Goal: Task Accomplishment & Management: Manage account settings

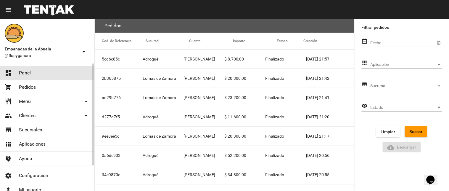
click at [53, 70] on link "dashboard Panel" at bounding box center [47, 73] width 94 height 14
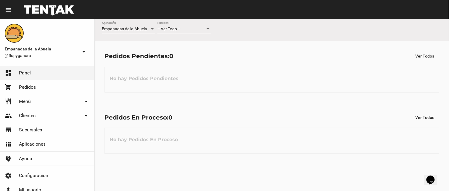
click at [190, 32] on div "-- Ver Todo -- Sucursal" at bounding box center [183, 28] width 53 height 12
click at [190, 74] on div at bounding box center [224, 95] width 449 height 191
click at [191, 67] on div "No hay Pedidos Pendientes" at bounding box center [271, 80] width 335 height 26
click at [199, 32] on div "-- Ver Todo -- Sucursal" at bounding box center [183, 28] width 53 height 12
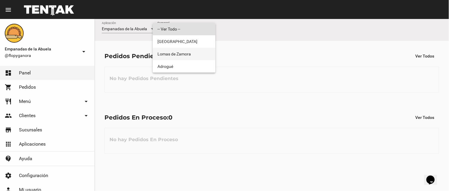
click at [199, 57] on span "Lomas de Zamora" at bounding box center [183, 54] width 53 height 12
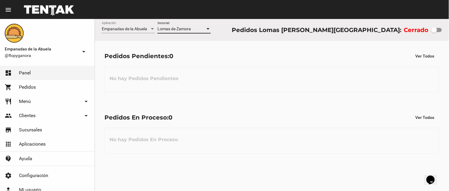
click at [197, 31] on div "Lomas de Zamora" at bounding box center [181, 29] width 48 height 5
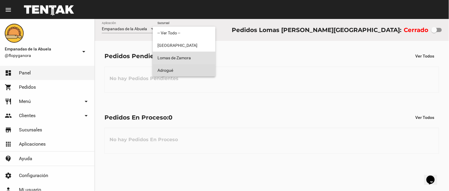
click at [194, 66] on span "Adrogué" at bounding box center [183, 70] width 53 height 12
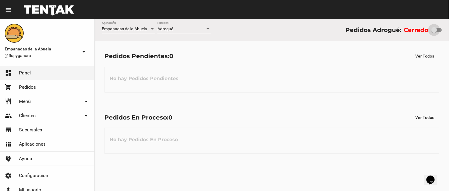
click at [437, 30] on div at bounding box center [434, 30] width 6 height 6
click at [434, 32] on input "checkbox" at bounding box center [434, 32] width 0 height 0
checkbox input "true"
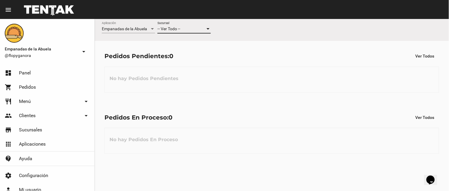
click at [181, 30] on div "-- Ver Todo --" at bounding box center [181, 29] width 48 height 5
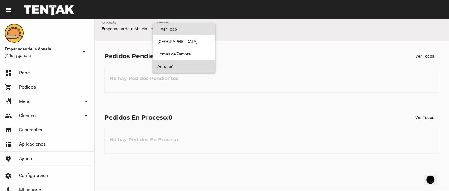
click at [179, 67] on span "Adrogué" at bounding box center [183, 66] width 53 height 12
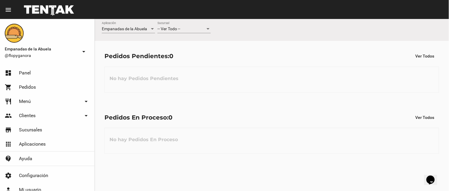
click at [185, 26] on div "-- Ver Todo -- Sucursal" at bounding box center [183, 28] width 53 height 12
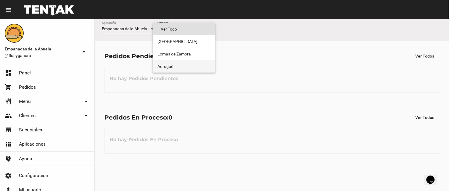
click at [175, 64] on span "Adrogué" at bounding box center [183, 66] width 53 height 12
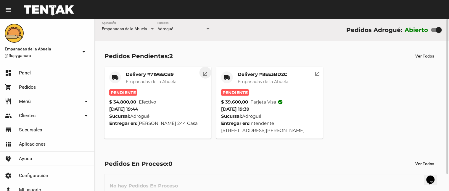
click at [207, 72] on mat-icon "open_in_new" at bounding box center [205, 72] width 5 height 5
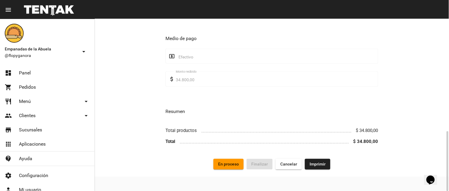
scroll to position [320, 0]
click at [317, 166] on button "Imprimir" at bounding box center [317, 163] width 25 height 11
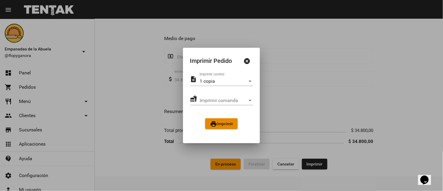
click at [228, 123] on span "print Imprimir" at bounding box center [221, 123] width 23 height 5
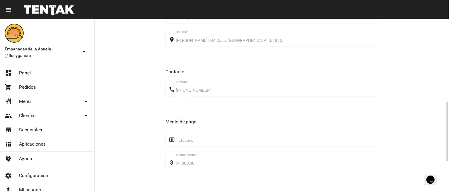
scroll to position [320, 0]
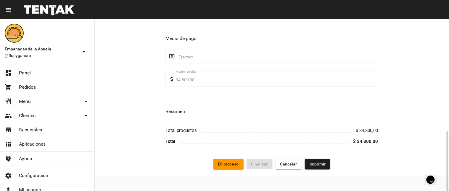
click at [227, 163] on span "En proceso" at bounding box center [228, 163] width 21 height 5
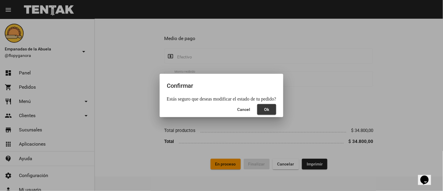
click at [272, 113] on button "Ok" at bounding box center [267, 109] width 19 height 11
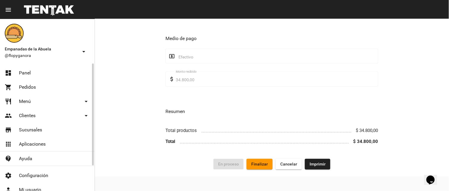
click at [28, 72] on span "Panel" at bounding box center [25, 73] width 12 height 6
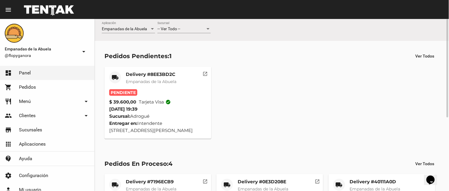
click at [206, 73] on mat-icon "open_in_new" at bounding box center [205, 72] width 5 height 5
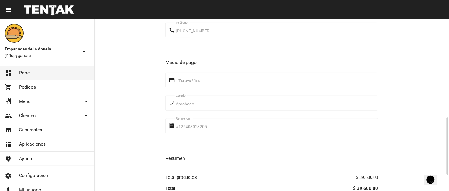
scroll to position [343, 0]
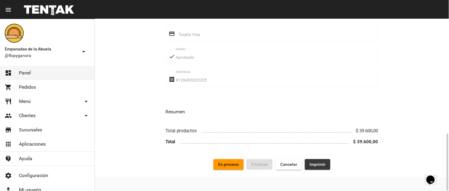
click at [308, 165] on button "Imprimir" at bounding box center [317, 164] width 25 height 11
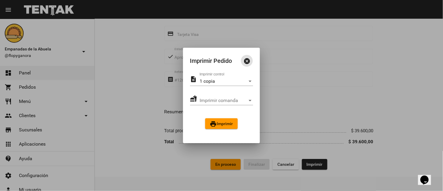
click at [235, 117] on div "description 1 copia Imprimir control fastfood Imprimir comanda Imprimir comanda…" at bounding box center [221, 104] width 77 height 63
drag, startPoint x: 232, startPoint y: 122, endPoint x: 336, endPoint y: 168, distance: 113.7
click at [233, 122] on span "print Imprimir" at bounding box center [221, 123] width 23 height 5
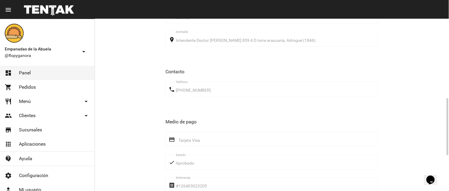
scroll to position [343, 0]
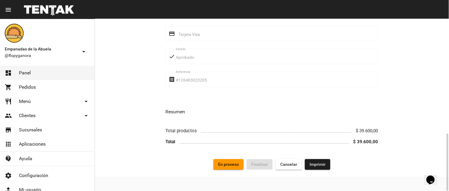
click at [239, 166] on button "En proceso" at bounding box center [228, 164] width 30 height 11
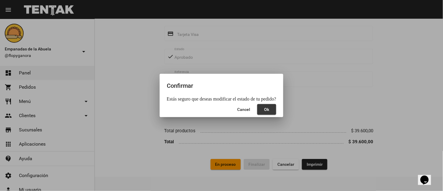
click at [268, 108] on span "Ok" at bounding box center [267, 109] width 5 height 5
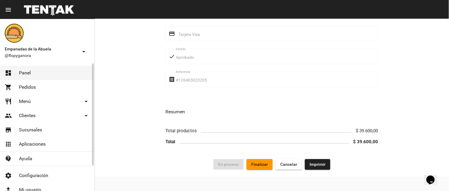
click at [27, 72] on span "Panel" at bounding box center [25, 73] width 12 height 6
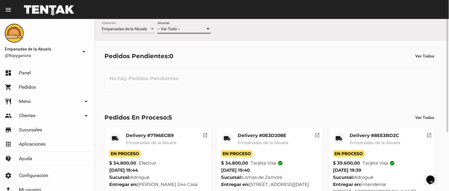
click at [194, 30] on div "-- Ver Todo --" at bounding box center [181, 29] width 48 height 5
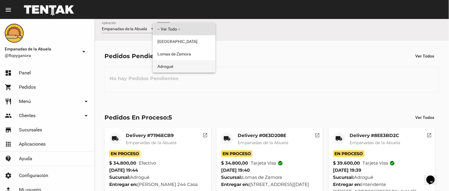
click at [192, 62] on span "Adrogué" at bounding box center [183, 66] width 53 height 12
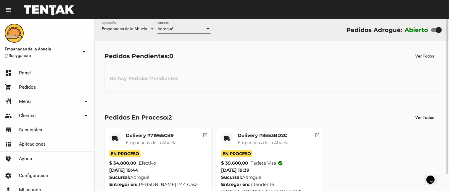
scroll to position [19, 0]
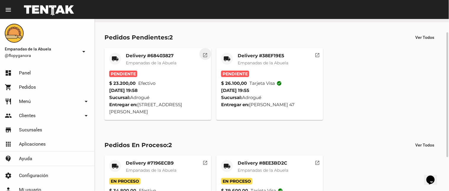
click at [205, 55] on mat-icon "open_in_new" at bounding box center [205, 54] width 5 height 5
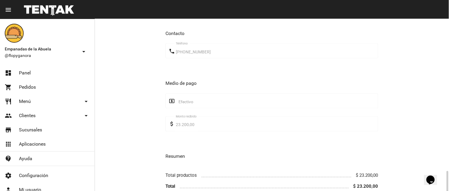
scroll to position [282, 0]
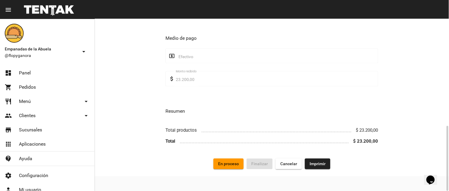
click at [311, 163] on span "Imprimir" at bounding box center [318, 163] width 16 height 5
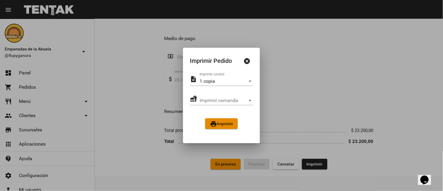
click at [217, 123] on span "print Imprimir" at bounding box center [221, 123] width 23 height 5
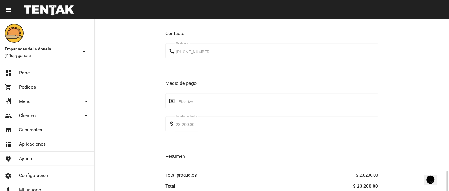
scroll to position [282, 0]
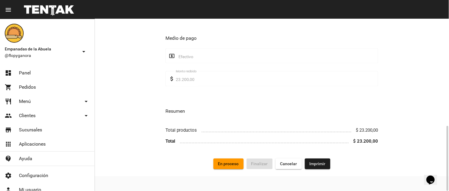
click at [234, 161] on span "En proceso" at bounding box center [228, 163] width 21 height 5
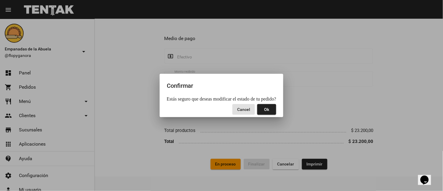
click at [269, 110] on span "Ok" at bounding box center [267, 109] width 5 height 5
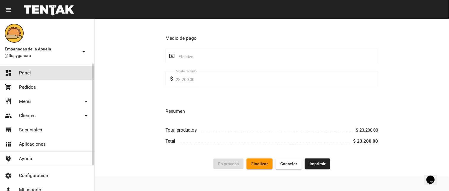
click at [22, 72] on span "Panel" at bounding box center [25, 73] width 12 height 6
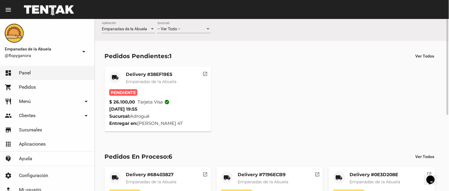
click at [203, 71] on mat-icon "open_in_new" at bounding box center [205, 72] width 5 height 5
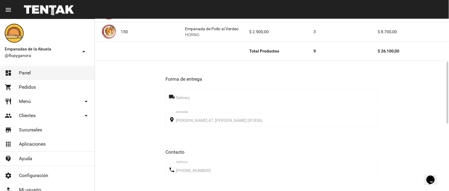
scroll to position [304, 0]
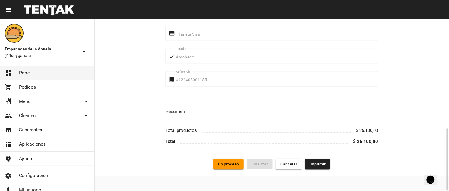
click at [323, 162] on span "Imprimir" at bounding box center [318, 164] width 16 height 5
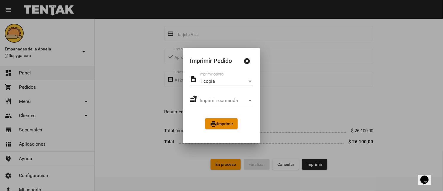
click at [215, 123] on mat-icon "print" at bounding box center [213, 123] width 7 height 7
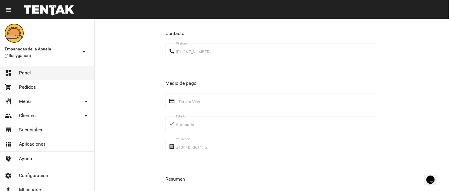
scroll to position [304, 0]
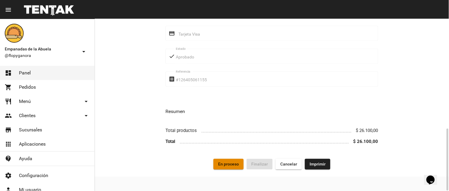
click at [230, 168] on button "En proceso" at bounding box center [228, 164] width 30 height 11
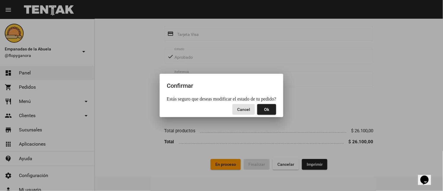
click at [267, 111] on span "Ok" at bounding box center [267, 109] width 5 height 5
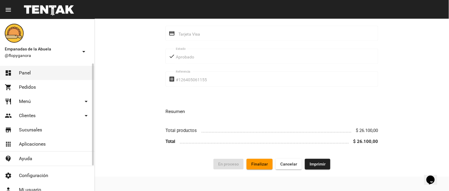
click at [33, 69] on link "dashboard Panel" at bounding box center [47, 73] width 94 height 14
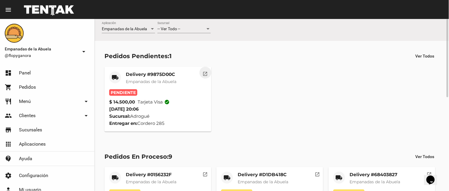
click at [204, 73] on mat-icon "open_in_new" at bounding box center [205, 72] width 5 height 5
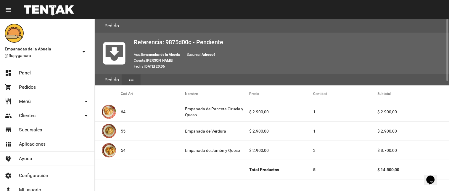
scroll to position [118, 0]
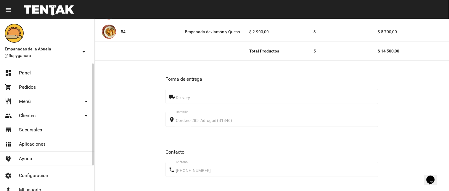
click at [25, 67] on link "dashboard Panel" at bounding box center [47, 73] width 94 height 14
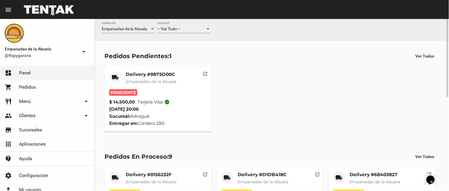
click at [203, 72] on mat-icon "open_in_new" at bounding box center [205, 72] width 5 height 5
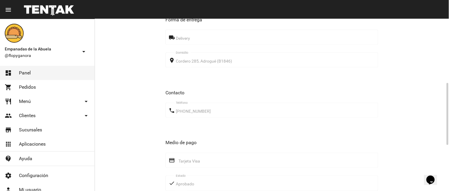
scroll to position [304, 0]
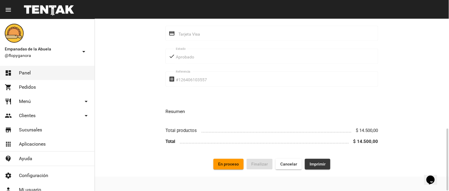
click at [316, 164] on span "Imprimir" at bounding box center [318, 164] width 16 height 5
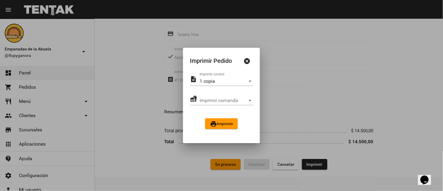
drag, startPoint x: 228, startPoint y: 123, endPoint x: 336, endPoint y: 140, distance: 109.1
click at [269, 190] on html "menu Pedido Pedido more_vert Empanadas de la Abuela @flopyganora arrow_drop_dow…" at bounding box center [221, 95] width 443 height 191
click at [371, 92] on div at bounding box center [221, 95] width 443 height 191
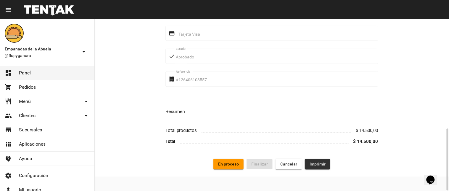
click at [325, 168] on button "Imprimir" at bounding box center [317, 164] width 25 height 11
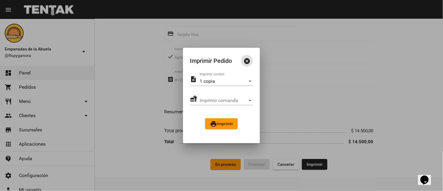
click at [200, 122] on div "print Imprimir" at bounding box center [221, 123] width 63 height 11
click at [209, 125] on button "print Imprimir" at bounding box center [221, 123] width 33 height 11
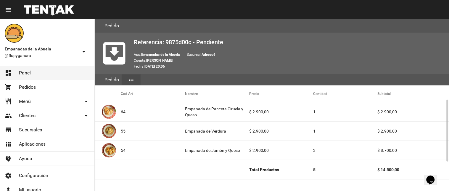
scroll to position [237, 0]
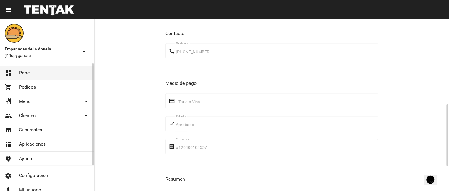
click at [50, 74] on link "dashboard Panel" at bounding box center [47, 73] width 94 height 14
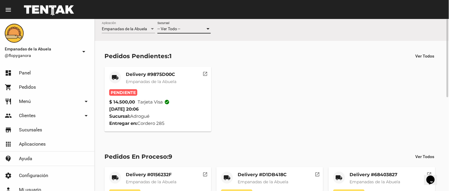
click at [186, 29] on div "-- Ver Todo --" at bounding box center [181, 29] width 48 height 5
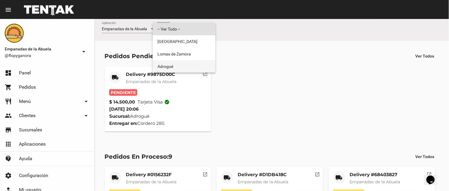
click at [184, 64] on span "Adrogué" at bounding box center [183, 66] width 53 height 12
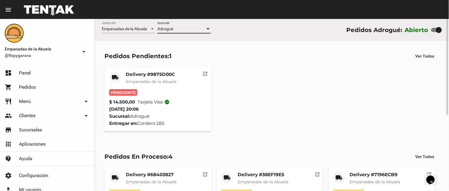
click at [158, 75] on mat-card-title "Delivery #9875D00C" at bounding box center [151, 74] width 51 height 6
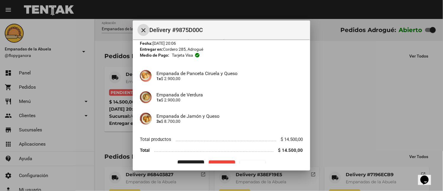
scroll to position [36, 0]
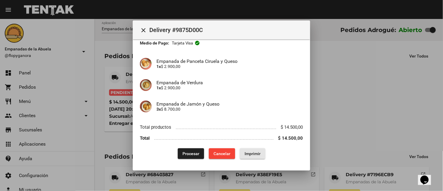
drag, startPoint x: 252, startPoint y: 155, endPoint x: 241, endPoint y: 112, distance: 44.4
click at [251, 155] on span "Imprimir" at bounding box center [253, 153] width 16 height 5
click at [192, 155] on span "Procesar" at bounding box center [191, 153] width 17 height 5
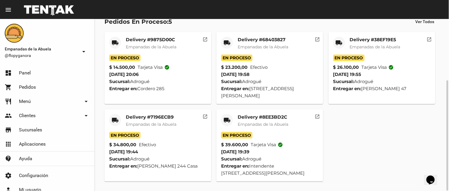
scroll to position [0, 0]
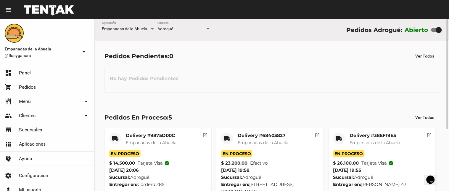
click at [207, 30] on div at bounding box center [208, 28] width 3 height 1
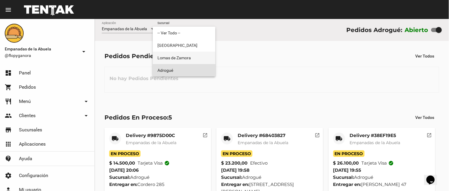
click at [195, 55] on span "Lomas de Zamora" at bounding box center [183, 58] width 53 height 12
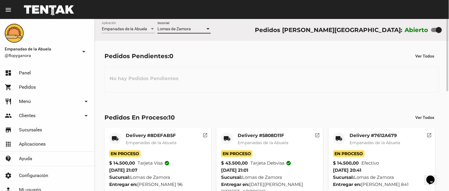
click at [208, 29] on div at bounding box center [208, 28] width 3 height 1
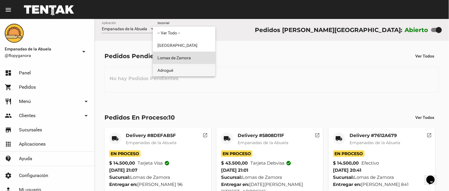
click at [188, 67] on span "Adrogué" at bounding box center [183, 70] width 53 height 12
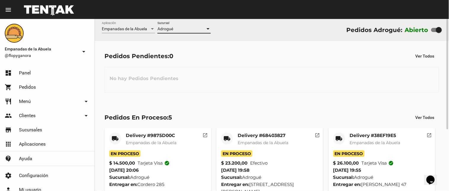
click at [209, 28] on div at bounding box center [208, 28] width 3 height 1
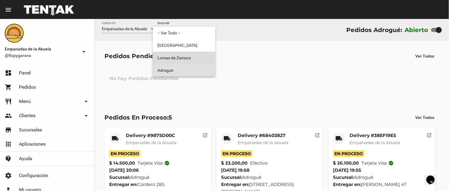
click at [200, 59] on span "Lomas de Zamora" at bounding box center [183, 58] width 53 height 12
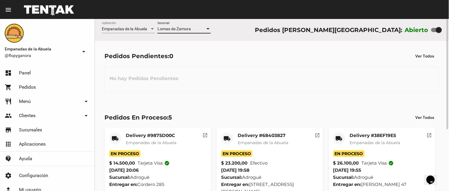
click at [208, 27] on div at bounding box center [207, 29] width 5 height 5
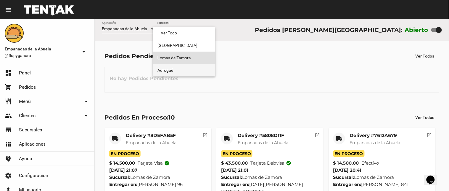
click at [203, 73] on span "Adrogué" at bounding box center [183, 70] width 53 height 12
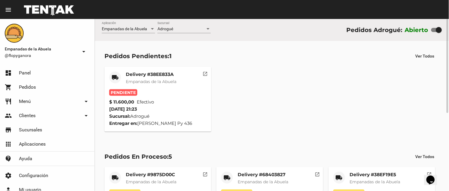
click at [155, 74] on mat-card-title "Delivery #38EE833A" at bounding box center [151, 74] width 51 height 6
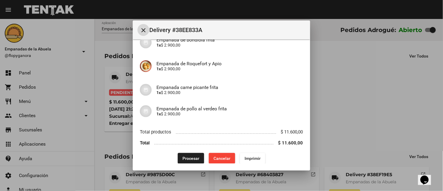
scroll to position [80, 0]
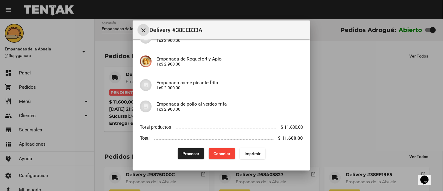
click at [255, 153] on span "Imprimir" at bounding box center [253, 153] width 16 height 5
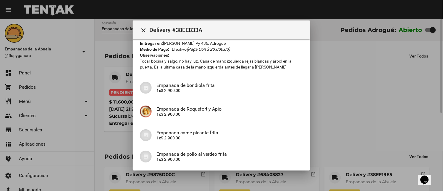
click at [190, 181] on div at bounding box center [221, 95] width 443 height 191
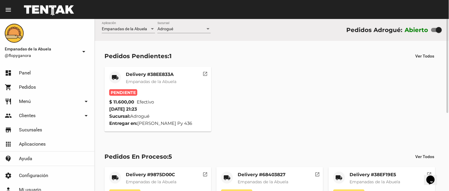
click at [162, 73] on mat-card-title "Delivery #38EE833A" at bounding box center [151, 74] width 51 height 6
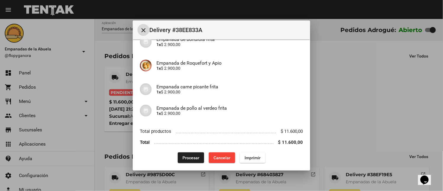
scroll to position [80, 0]
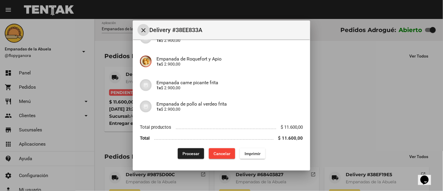
drag, startPoint x: 197, startPoint y: 153, endPoint x: 194, endPoint y: 153, distance: 3.6
click at [197, 153] on button "Procesar" at bounding box center [191, 153] width 26 height 11
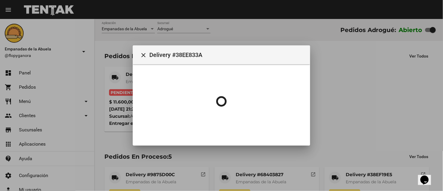
scroll to position [0, 0]
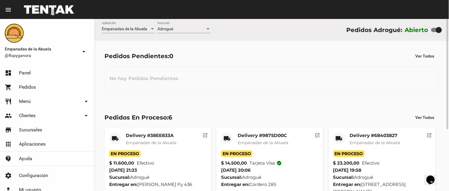
click at [208, 28] on div at bounding box center [208, 28] width 3 height 1
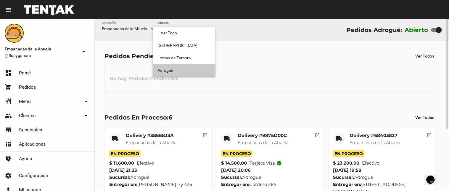
drag, startPoint x: 184, startPoint y: 72, endPoint x: 203, endPoint y: 36, distance: 40.9
click at [184, 69] on span "Adrogué" at bounding box center [183, 70] width 53 height 12
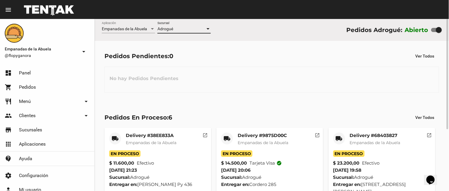
click at [206, 29] on div at bounding box center [207, 29] width 5 height 5
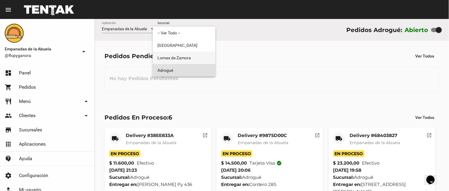
click at [188, 55] on span "Lomas de Zamora" at bounding box center [183, 58] width 53 height 12
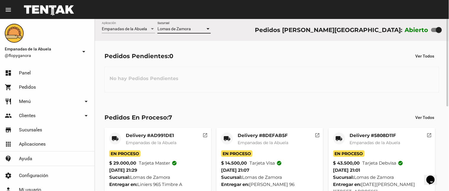
click at [206, 28] on div at bounding box center [207, 29] width 5 height 5
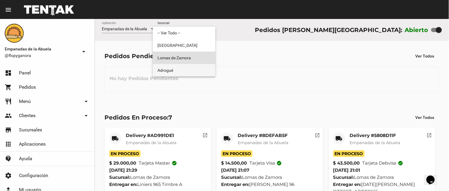
click at [186, 72] on span "Adrogué" at bounding box center [183, 70] width 53 height 12
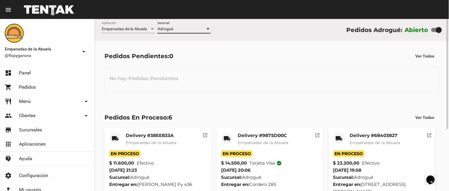
click at [207, 28] on div at bounding box center [207, 29] width 5 height 5
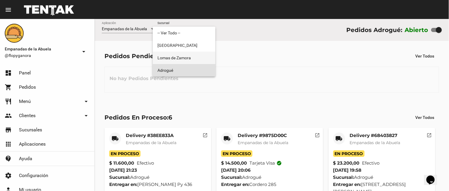
click at [182, 57] on span "Lomas de Zamora" at bounding box center [183, 58] width 53 height 12
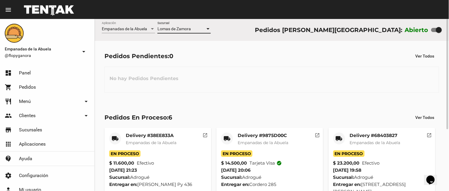
click at [208, 28] on div at bounding box center [207, 29] width 5 height 5
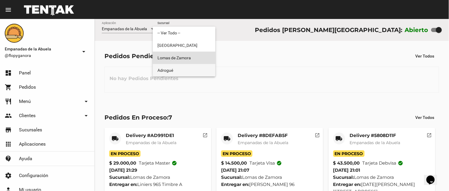
click at [198, 69] on span "Adrogué" at bounding box center [183, 70] width 53 height 12
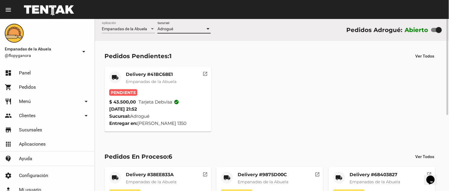
click at [163, 72] on mat-card-title "Delivery #41BC68E1" at bounding box center [151, 74] width 51 height 6
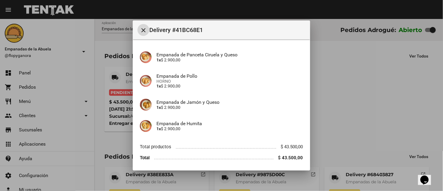
scroll to position [173, 0]
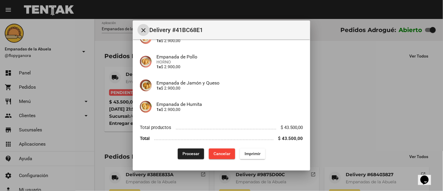
click at [258, 154] on button "Imprimir" at bounding box center [252, 153] width 25 height 11
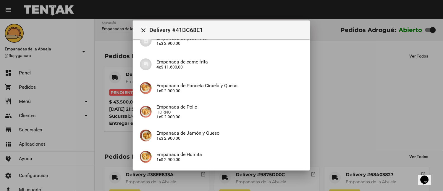
scroll to position [173, 0]
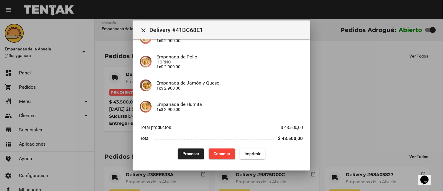
click at [192, 152] on span "Procesar" at bounding box center [191, 153] width 17 height 5
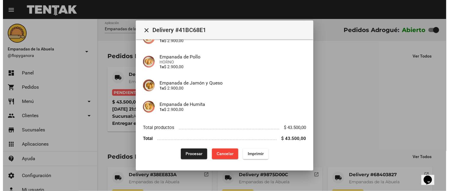
scroll to position [0, 0]
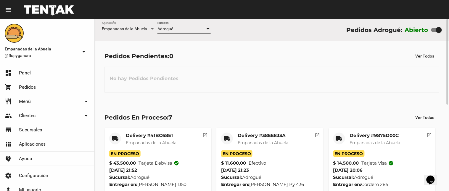
click at [206, 29] on div at bounding box center [207, 29] width 5 height 5
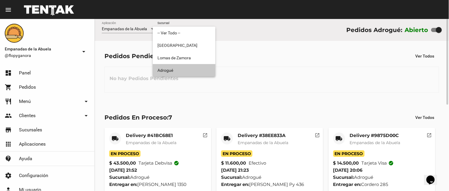
drag, startPoint x: 190, startPoint y: 72, endPoint x: 199, endPoint y: 38, distance: 35.3
click at [190, 71] on span "Adrogué" at bounding box center [183, 70] width 53 height 12
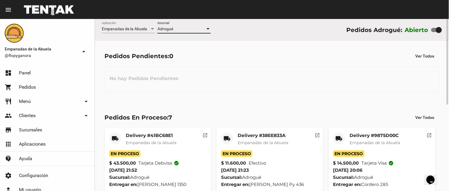
click at [206, 28] on div at bounding box center [207, 29] width 5 height 5
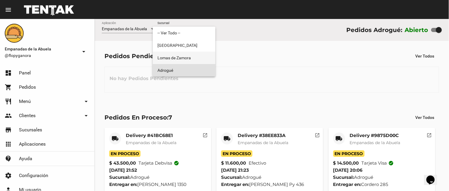
click at [197, 55] on span "Lomas de Zamora" at bounding box center [183, 58] width 53 height 12
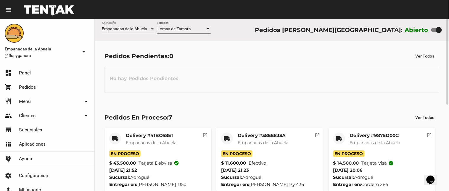
click at [207, 28] on div at bounding box center [207, 29] width 5 height 5
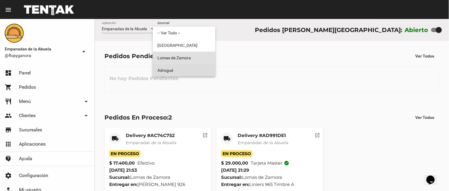
click at [200, 67] on span "Adrogué" at bounding box center [183, 70] width 53 height 12
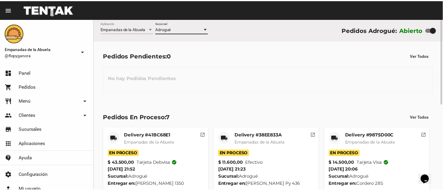
scroll to position [173, 0]
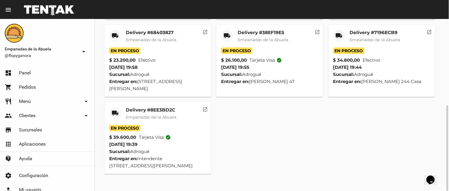
click at [158, 113] on mat-card-title "Delivery #8EE3BD2C" at bounding box center [151, 110] width 51 height 6
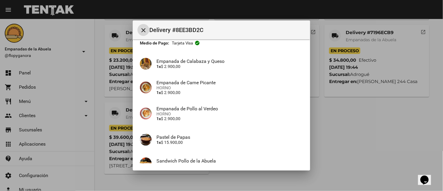
scroll to position [93, 0]
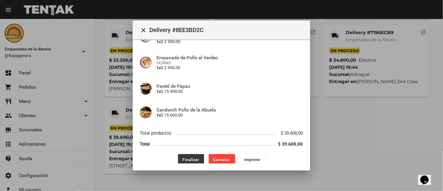
click at [193, 156] on button "Finalizar" at bounding box center [191, 159] width 26 height 11
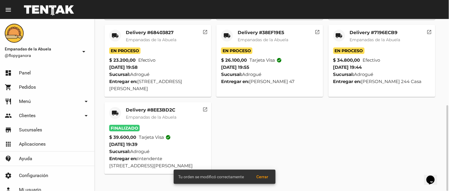
click at [369, 36] on mat-card-title "Delivery #7196ECB9" at bounding box center [375, 33] width 51 height 6
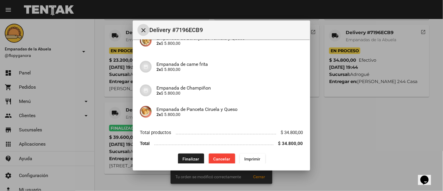
scroll to position [93, 0]
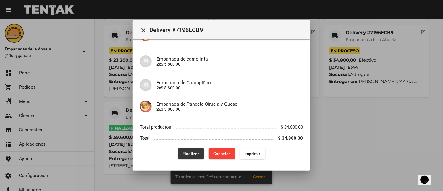
click at [188, 152] on span "Finalizar" at bounding box center [191, 153] width 17 height 5
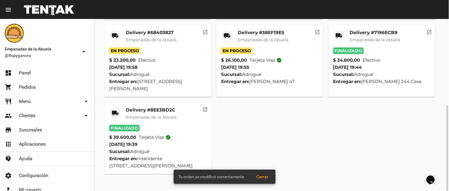
click at [259, 36] on mat-card-title "Delivery #38EF19E5" at bounding box center [263, 33] width 51 height 6
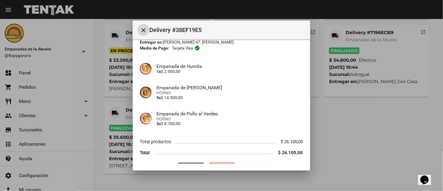
scroll to position [46, 0]
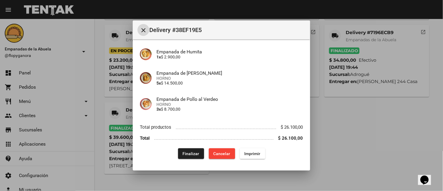
click at [186, 154] on span "Finalizar" at bounding box center [191, 153] width 17 height 5
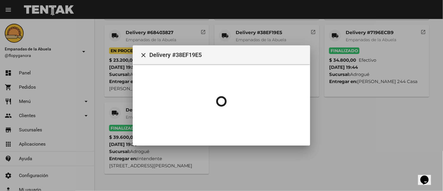
scroll to position [0, 0]
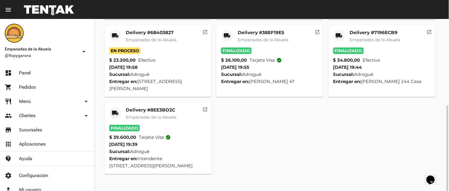
click at [147, 36] on mat-card-title "Delivery #68403827" at bounding box center [151, 33] width 51 height 6
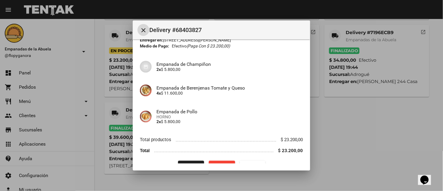
scroll to position [46, 0]
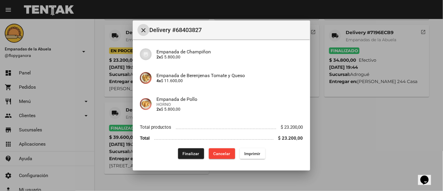
click at [196, 152] on button "Finalizar" at bounding box center [191, 153] width 26 height 11
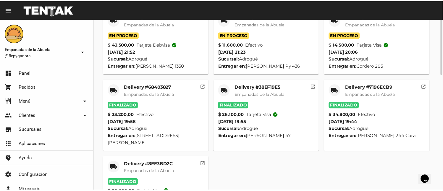
scroll to position [59, 0]
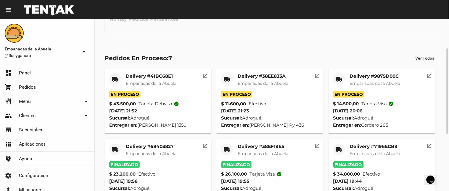
click at [355, 76] on mat-card-title "Delivery #9875D00C" at bounding box center [375, 76] width 51 height 6
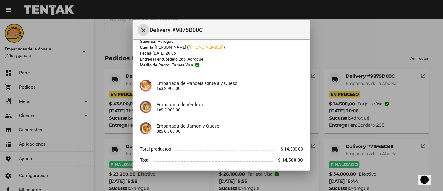
scroll to position [36, 0]
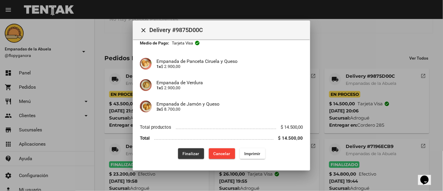
click at [198, 151] on button "Finalizar" at bounding box center [191, 153] width 26 height 11
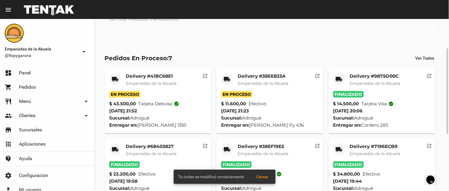
click at [261, 75] on mat-card-title "Delivery #38EE833A" at bounding box center [263, 76] width 51 height 6
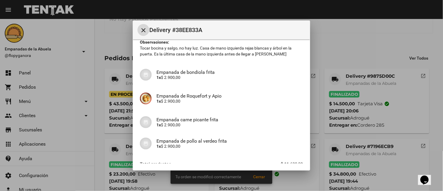
scroll to position [80, 0]
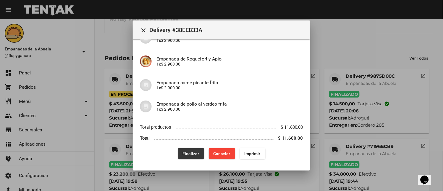
click at [192, 153] on span "Finalizar" at bounding box center [191, 153] width 17 height 5
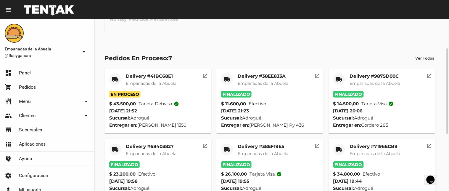
click at [156, 77] on mat-card-title "Delivery #41BC68E1" at bounding box center [151, 76] width 51 height 6
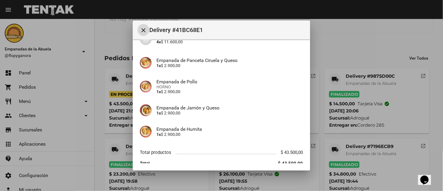
scroll to position [173, 0]
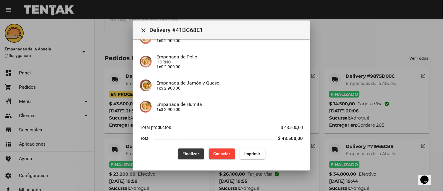
click at [190, 151] on span "Finalizar" at bounding box center [191, 153] width 17 height 5
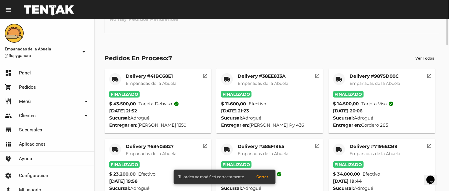
scroll to position [0, 0]
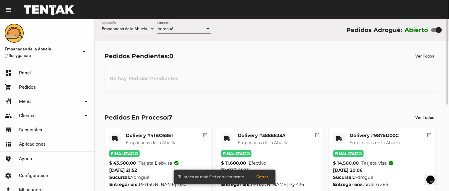
click at [207, 28] on div at bounding box center [208, 28] width 3 height 1
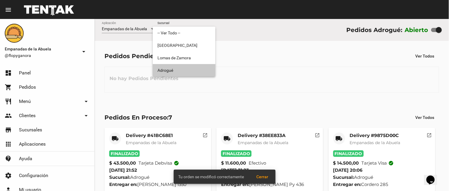
click at [192, 66] on span "Adrogué" at bounding box center [183, 70] width 53 height 12
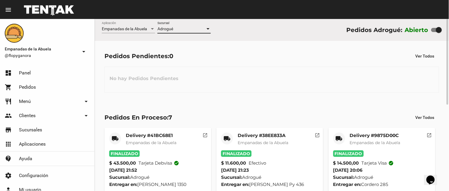
click at [208, 29] on div at bounding box center [208, 28] width 3 height 1
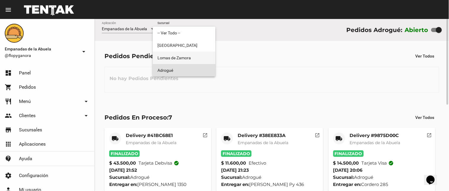
drag, startPoint x: 192, startPoint y: 58, endPoint x: 205, endPoint y: 35, distance: 27.3
click at [192, 58] on span "Lomas de Zamora" at bounding box center [183, 58] width 53 height 12
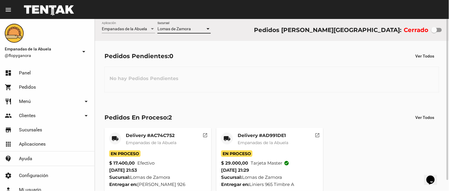
click at [206, 29] on div at bounding box center [207, 29] width 5 height 5
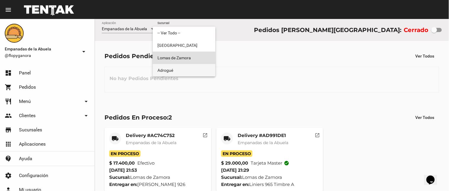
click at [197, 67] on span "Adrogué" at bounding box center [183, 70] width 53 height 12
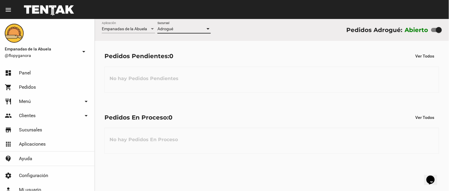
click at [209, 29] on div at bounding box center [208, 28] width 3 height 1
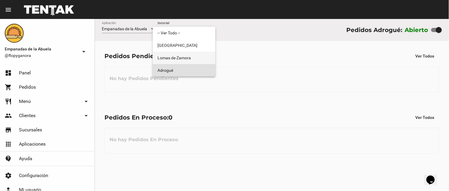
click at [194, 57] on span "Lomas de Zamora" at bounding box center [183, 58] width 53 height 12
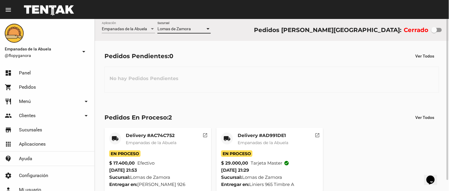
click at [207, 27] on div at bounding box center [207, 29] width 5 height 5
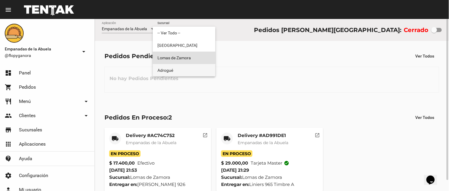
click at [188, 66] on span "Adrogué" at bounding box center [183, 70] width 53 height 12
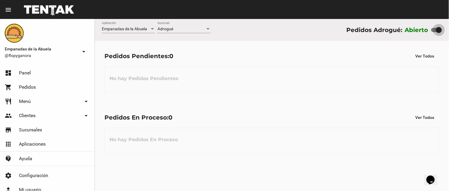
drag, startPoint x: 439, startPoint y: 30, endPoint x: 416, endPoint y: 26, distance: 23.2
click at [417, 26] on div "Abierto" at bounding box center [423, 29] width 37 height 9
checkbox input "false"
